Goal: Task Accomplishment & Management: Complete application form

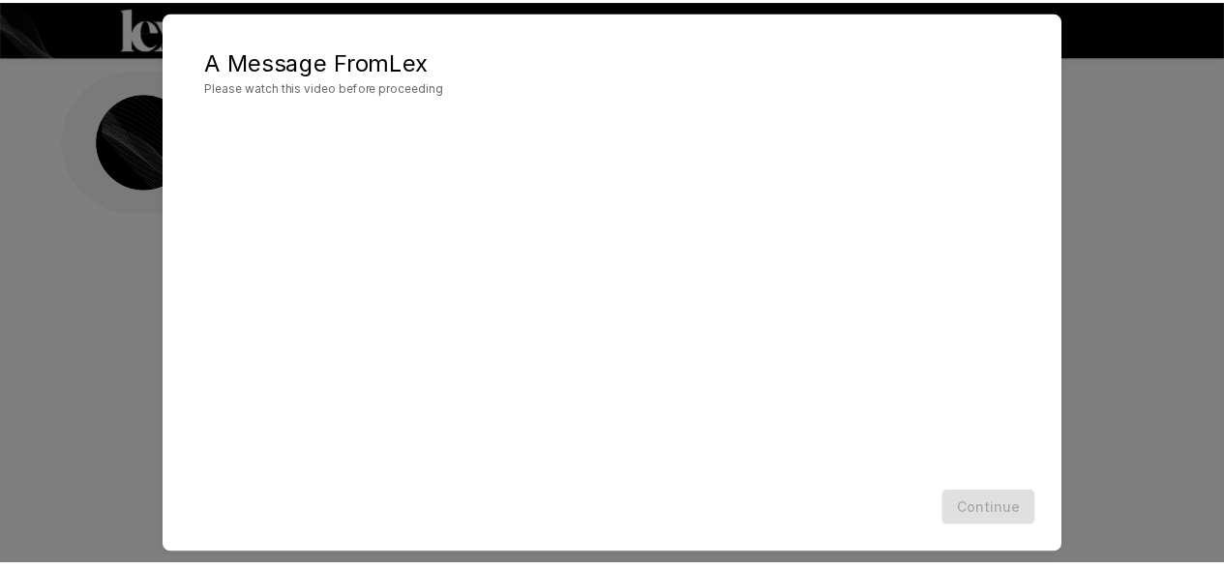
scroll to position [103, 0]
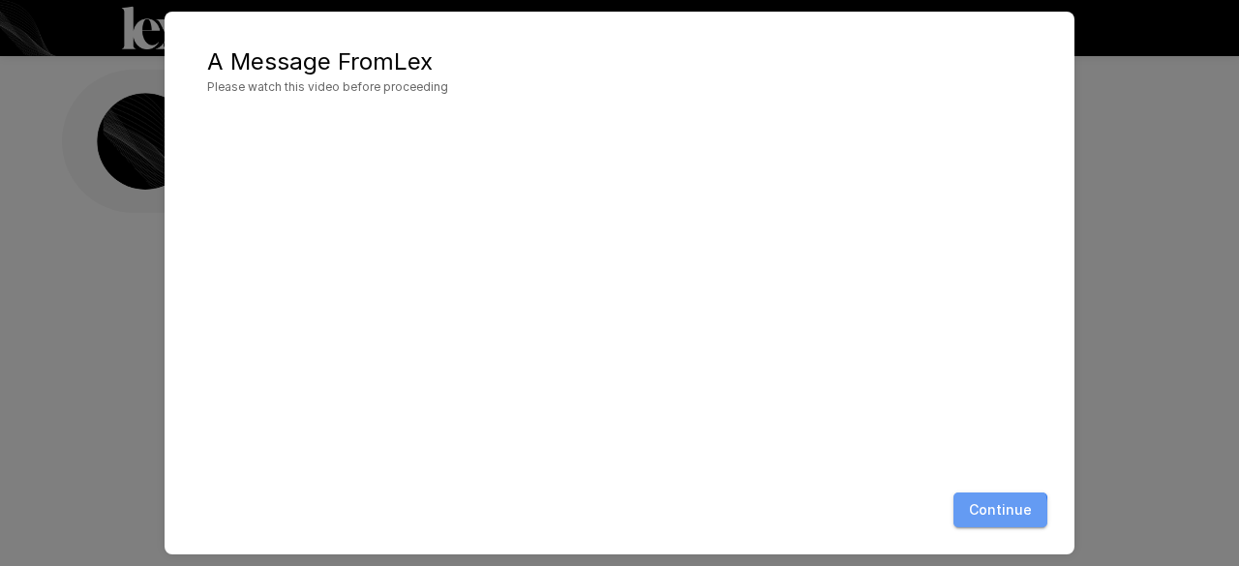
click at [977, 514] on button "Continue" at bounding box center [1000, 511] width 94 height 36
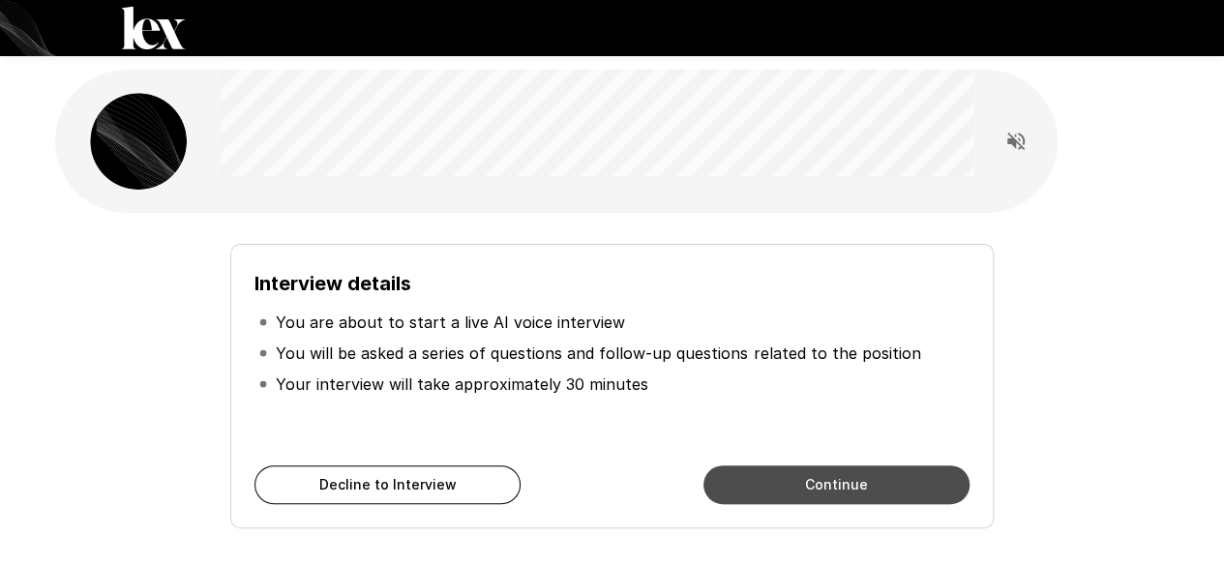
click at [826, 481] on button "Continue" at bounding box center [836, 484] width 266 height 39
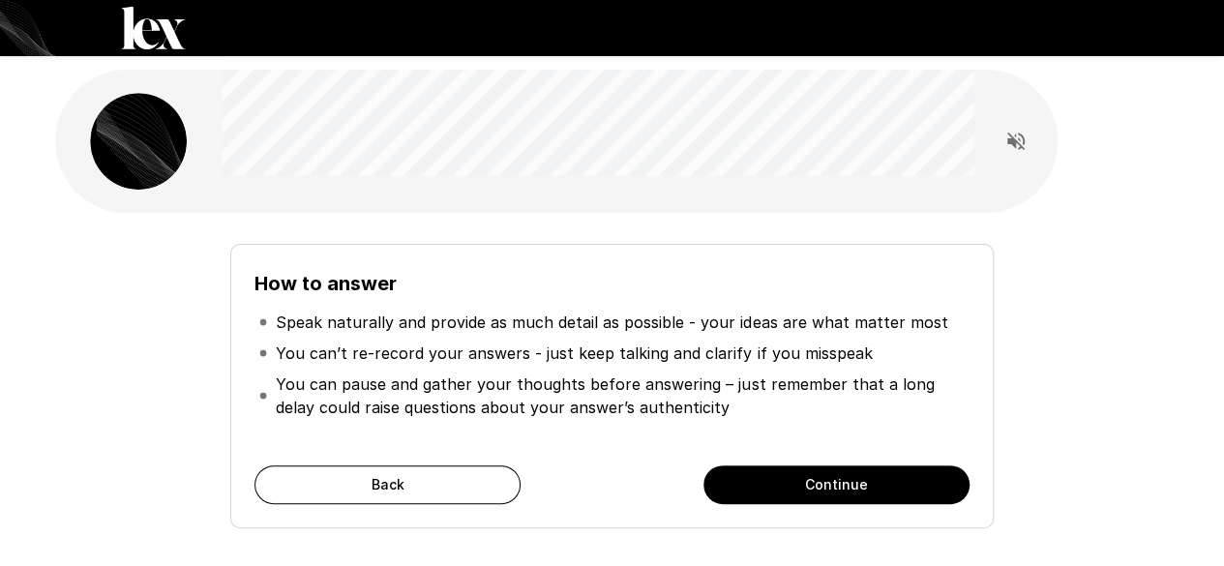
click at [826, 481] on button "Continue" at bounding box center [836, 484] width 266 height 39
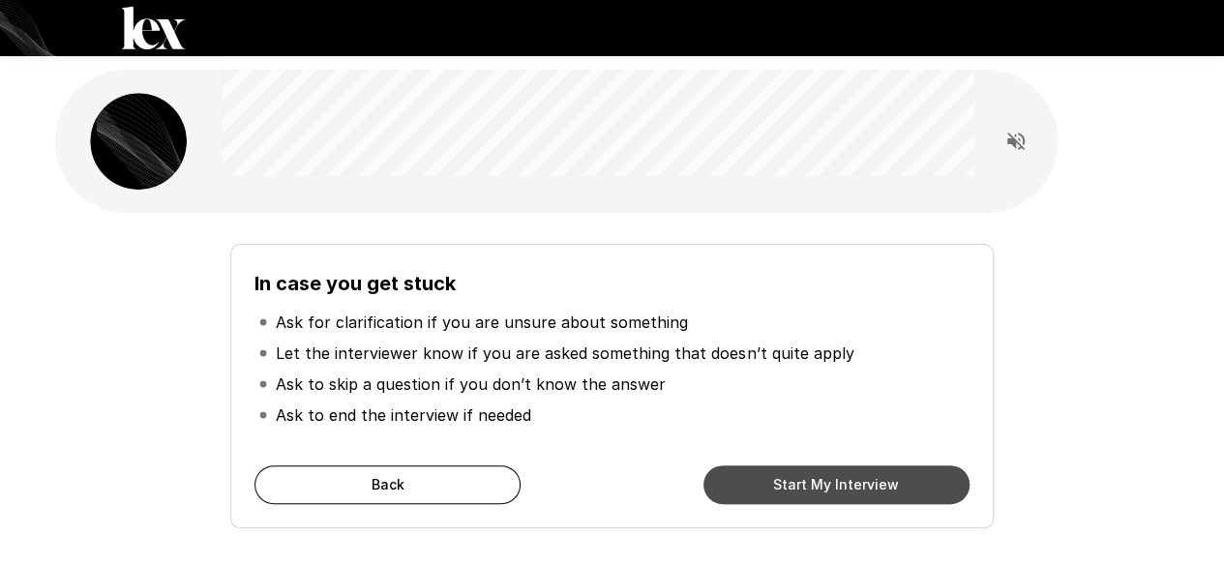
click at [826, 481] on button "Start My Interview" at bounding box center [836, 484] width 266 height 39
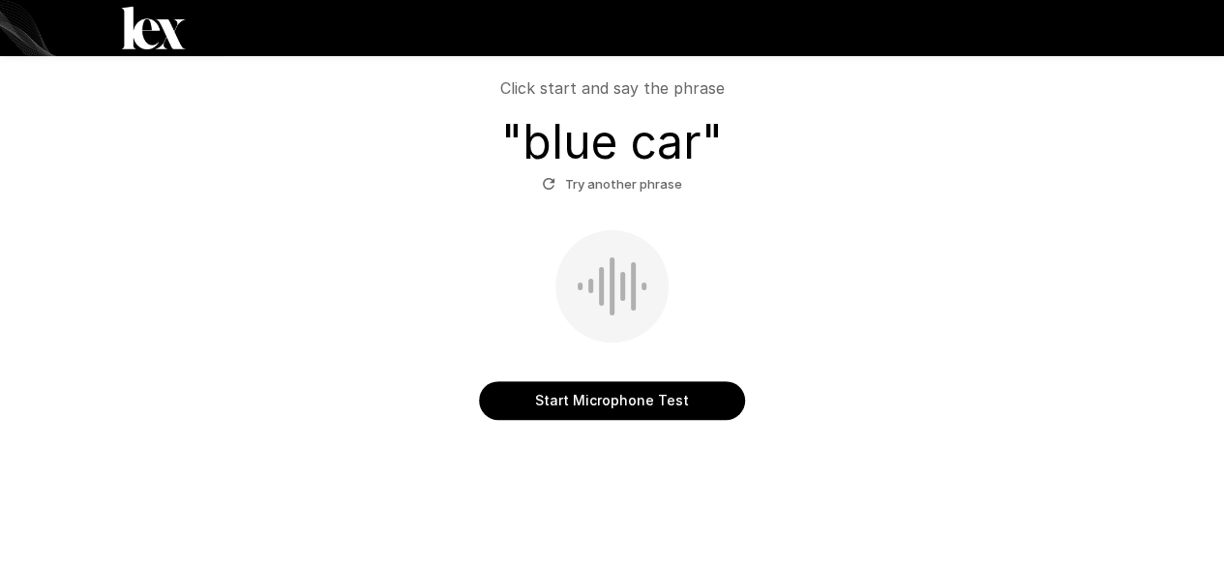
scroll to position [183, 0]
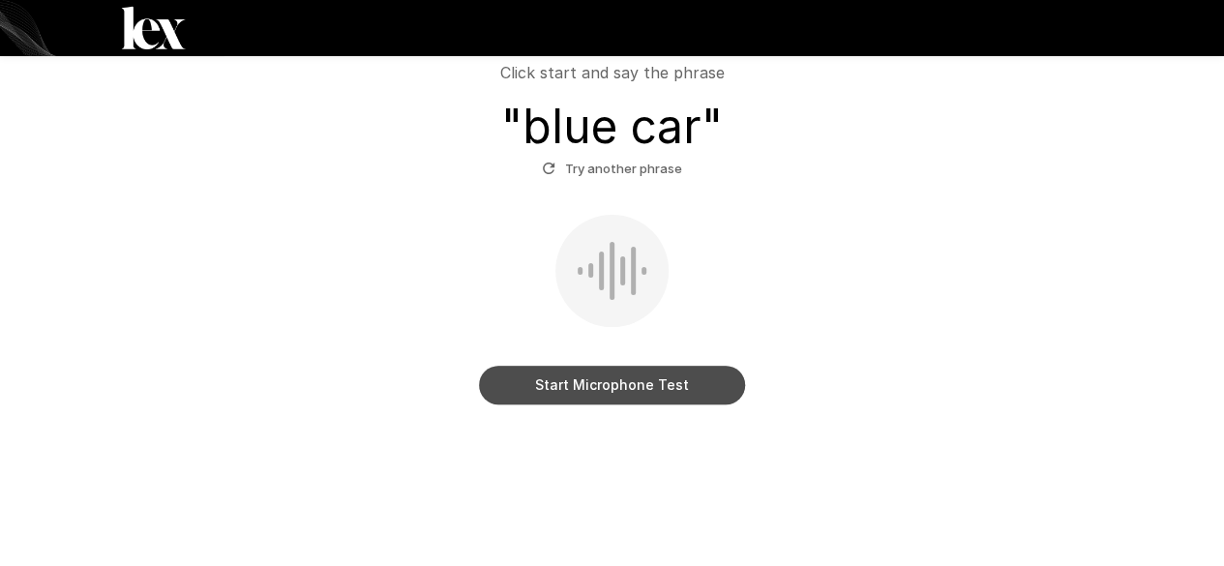
click at [679, 382] on button "Start Microphone Test" at bounding box center [612, 385] width 266 height 39
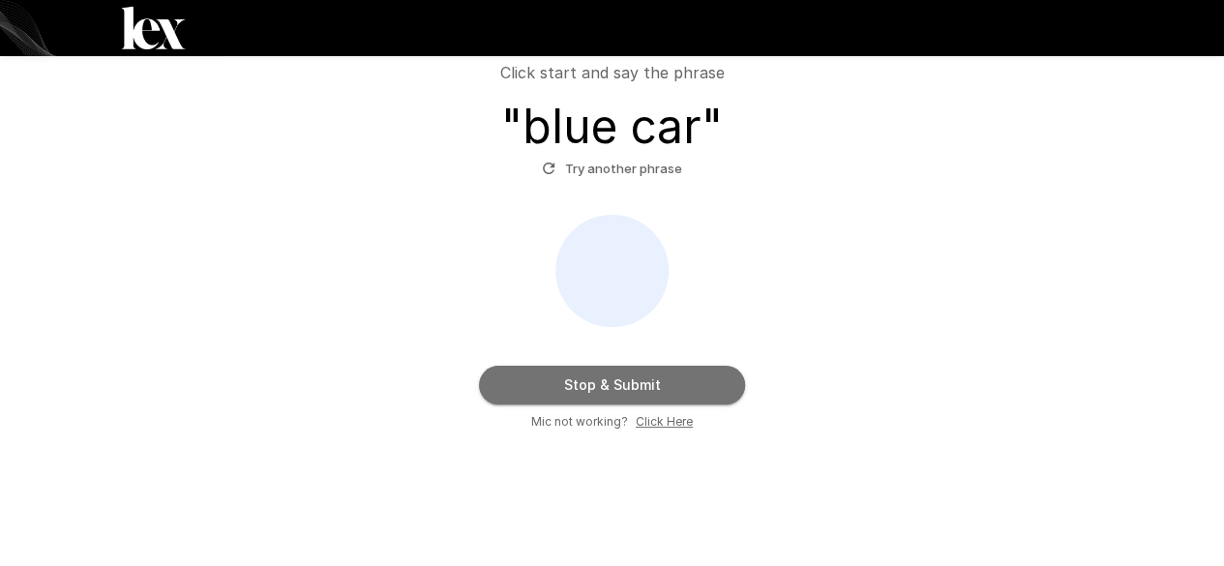
click at [679, 382] on button "Stop & Submit" at bounding box center [612, 385] width 266 height 39
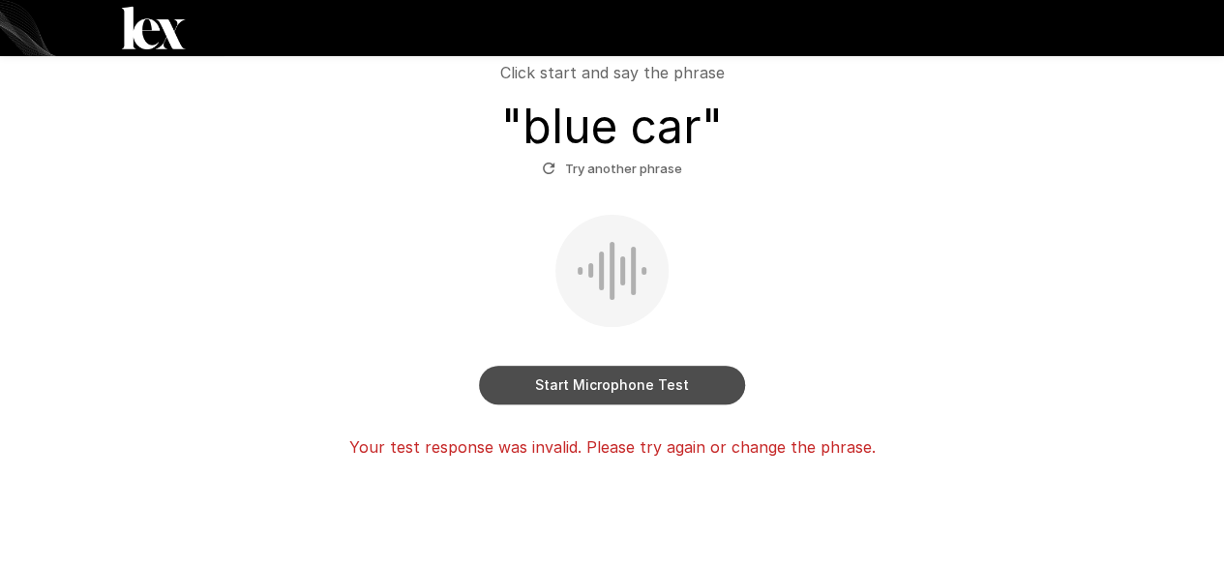
click at [677, 382] on button "Start Microphone Test" at bounding box center [612, 385] width 266 height 39
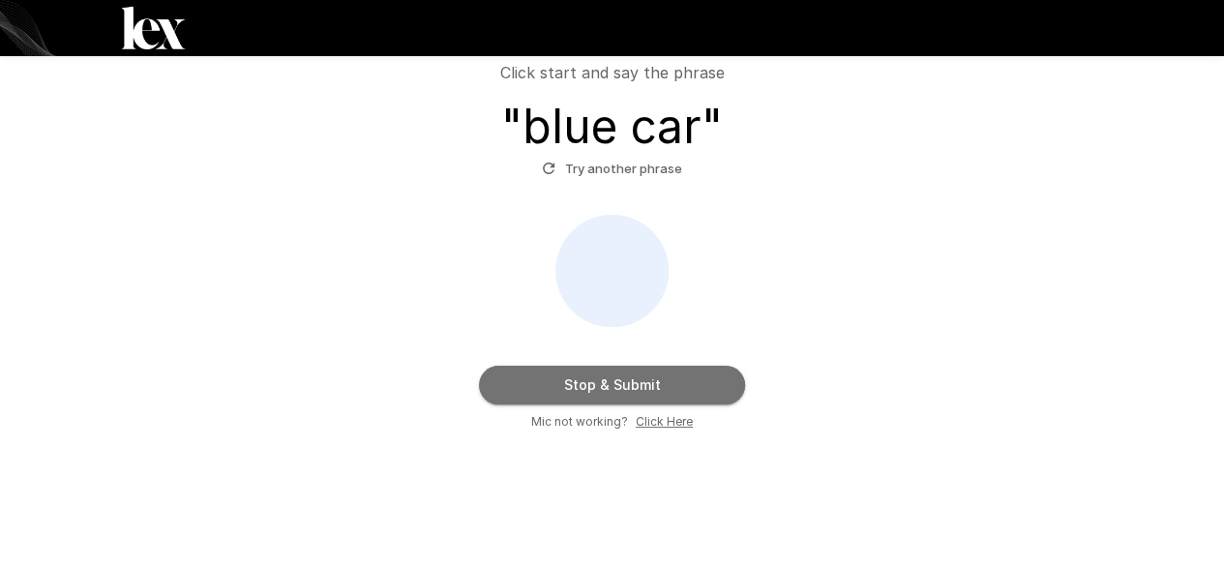
click at [677, 382] on button "Stop & Submit" at bounding box center [612, 385] width 266 height 39
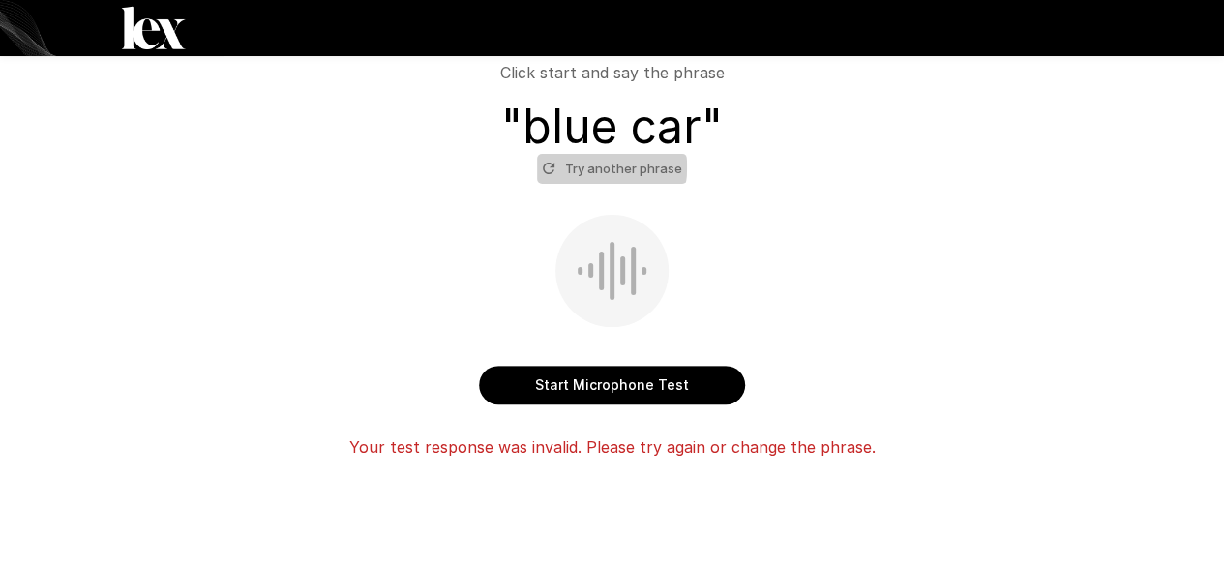
click at [584, 167] on button "Try another phrase" at bounding box center [612, 169] width 150 height 30
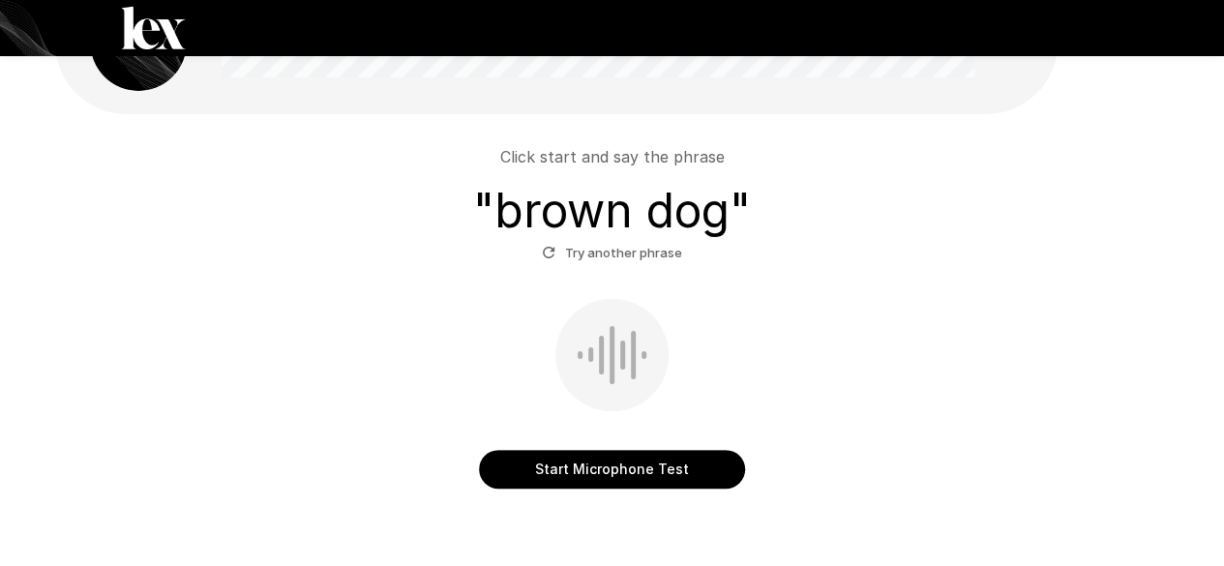
scroll to position [155, 0]
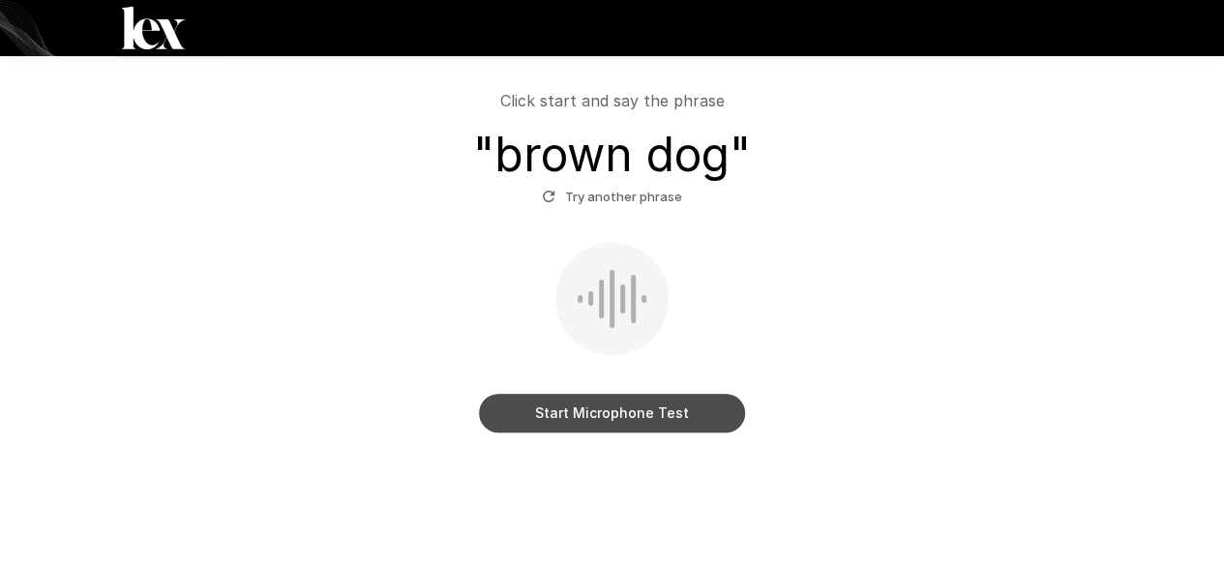
click at [580, 407] on button "Start Microphone Test" at bounding box center [612, 413] width 266 height 39
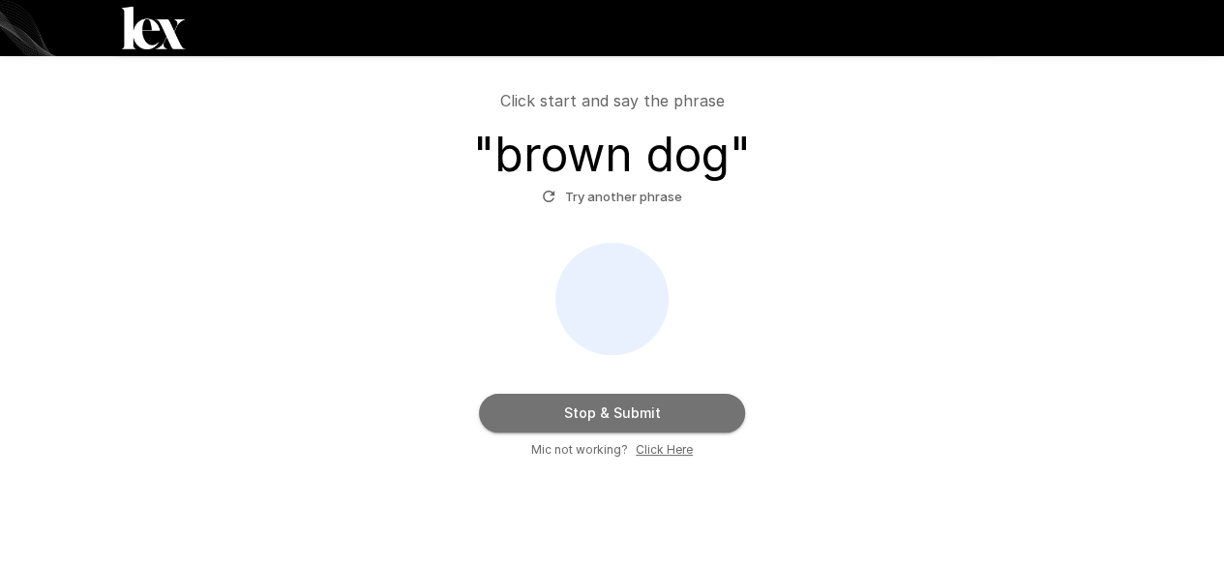
click at [580, 407] on button "Stop & Submit" at bounding box center [612, 413] width 266 height 39
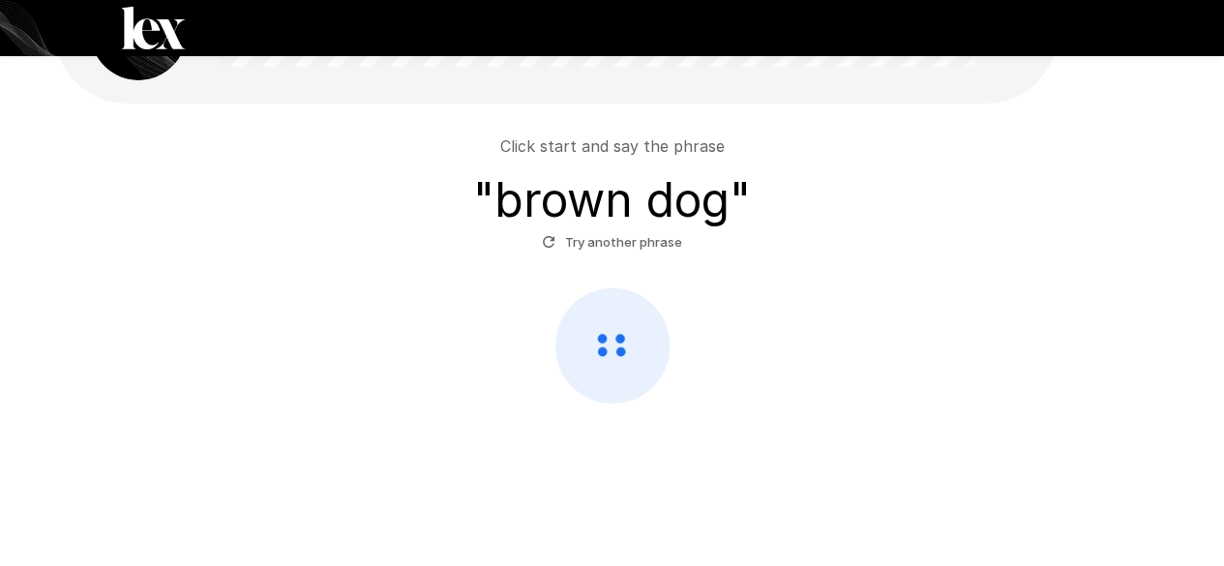
scroll to position [108, 0]
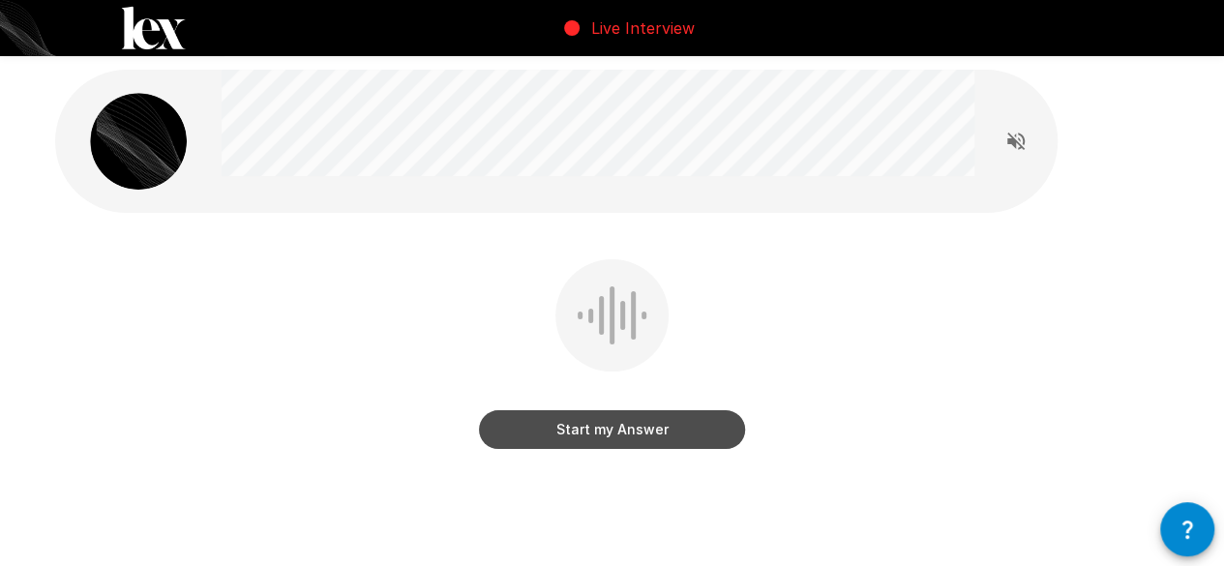
click at [581, 433] on button "Start my Answer" at bounding box center [612, 429] width 266 height 39
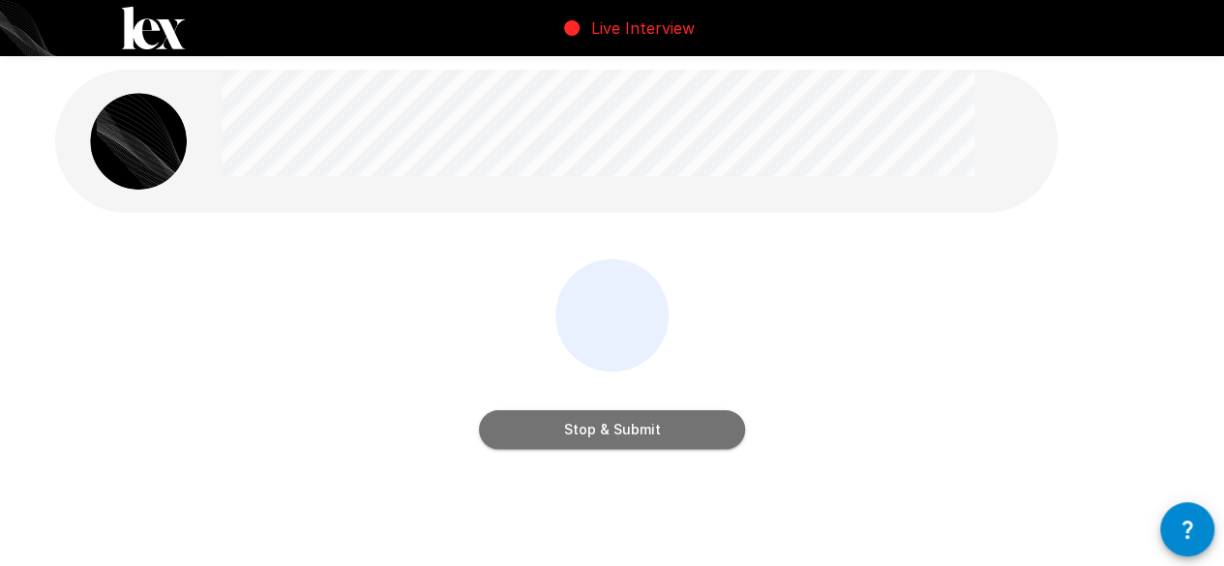
click at [687, 432] on button "Stop & Submit" at bounding box center [612, 429] width 266 height 39
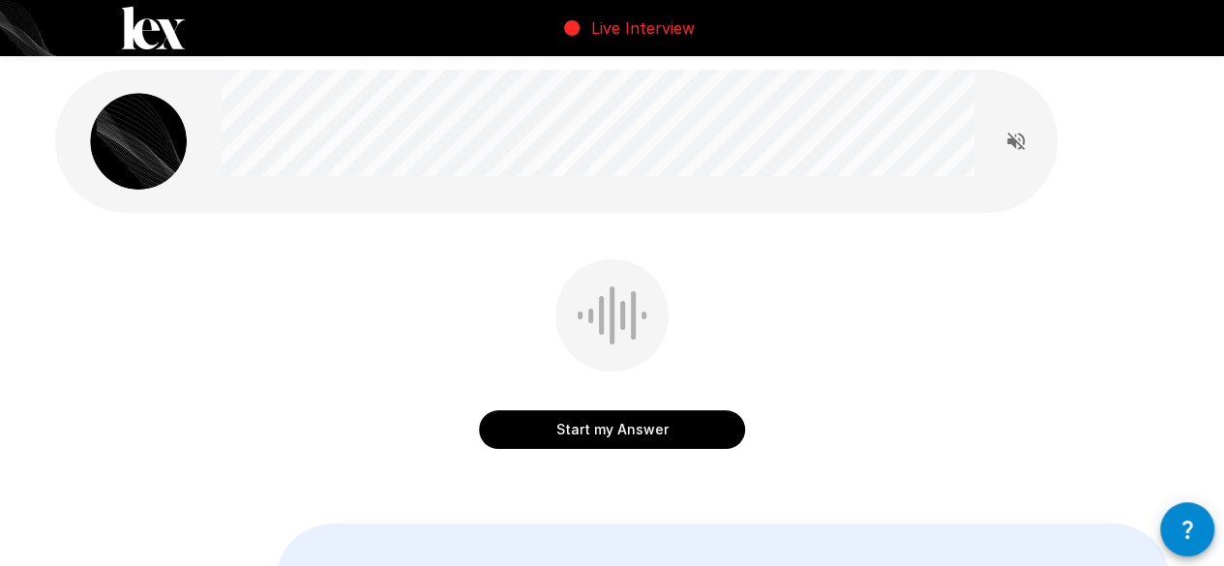
click at [687, 432] on button "Start my Answer" at bounding box center [612, 429] width 266 height 39
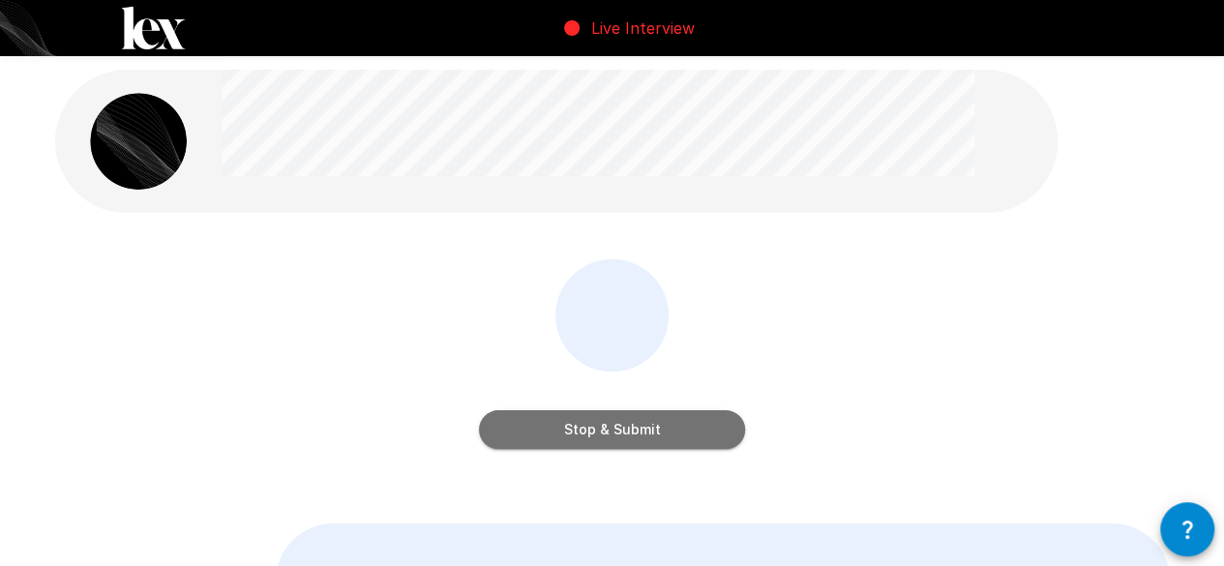
click at [680, 431] on button "Stop & Submit" at bounding box center [612, 429] width 266 height 39
